Goal: Book appointment/travel/reservation

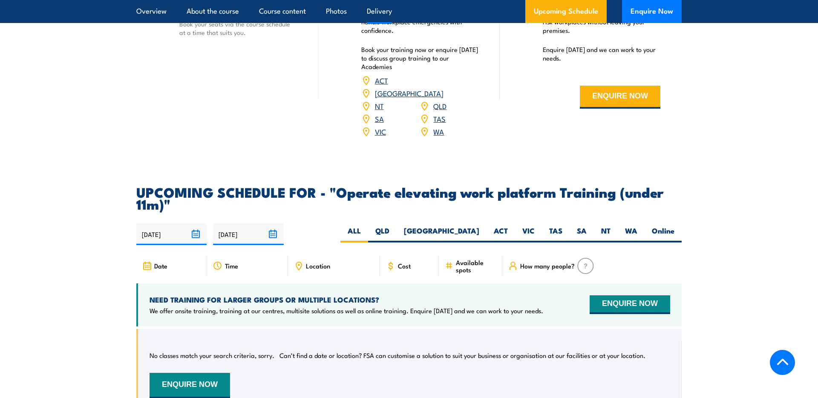
scroll to position [1175, 0]
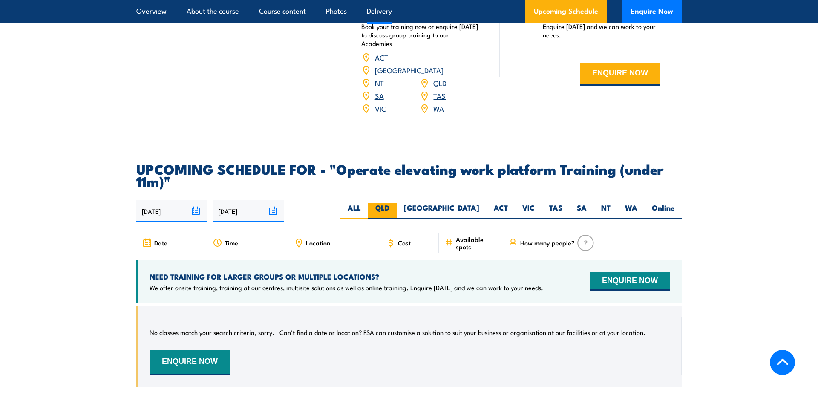
click at [397, 203] on label "QLD" at bounding box center [382, 211] width 29 height 17
click at [395, 203] on input "QLD" at bounding box center [392, 206] width 6 height 6
radio input "true"
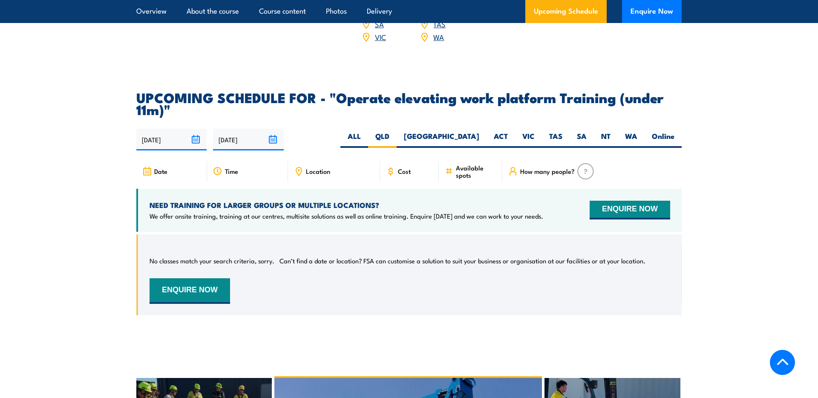
scroll to position [1234, 0]
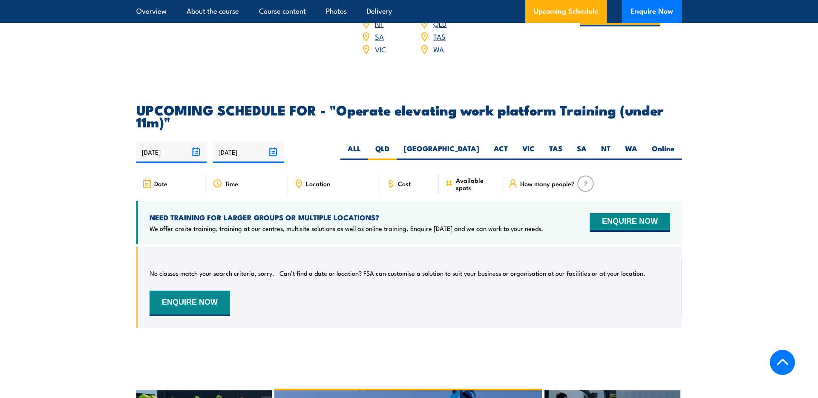
click at [330, 286] on div "No classes match your search criteria, sorry. Can’t find a date or location? FS…" at bounding box center [409, 287] width 520 height 58
drag, startPoint x: 649, startPoint y: 15, endPoint x: 568, endPoint y: 12, distance: 81.0
click at [568, 12] on div "Upcoming Schedule Enquire Now" at bounding box center [603, 11] width 156 height 23
click at [568, 12] on link "Upcoming Schedule" at bounding box center [565, 11] width 81 height 23
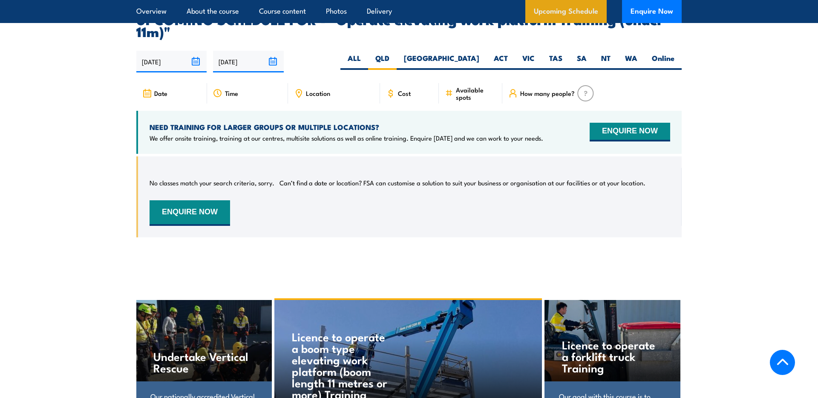
scroll to position [1325, 0]
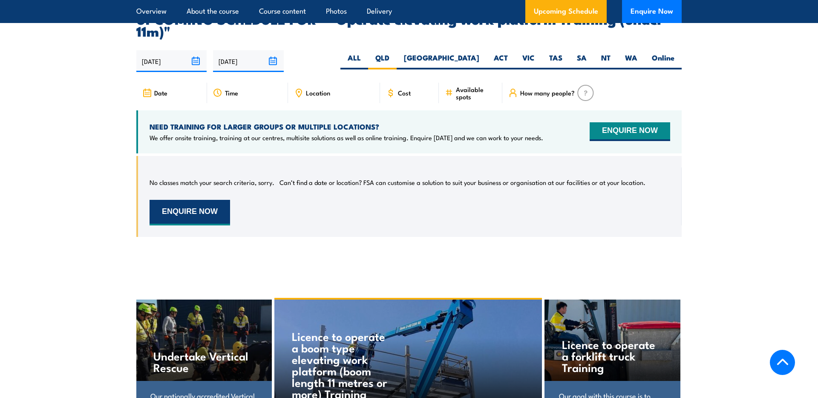
click at [197, 201] on button "ENQUIRE NOW" at bounding box center [189, 213] width 80 height 26
